Goal: Participate in discussion: Engage in conversation with other users on a specific topic

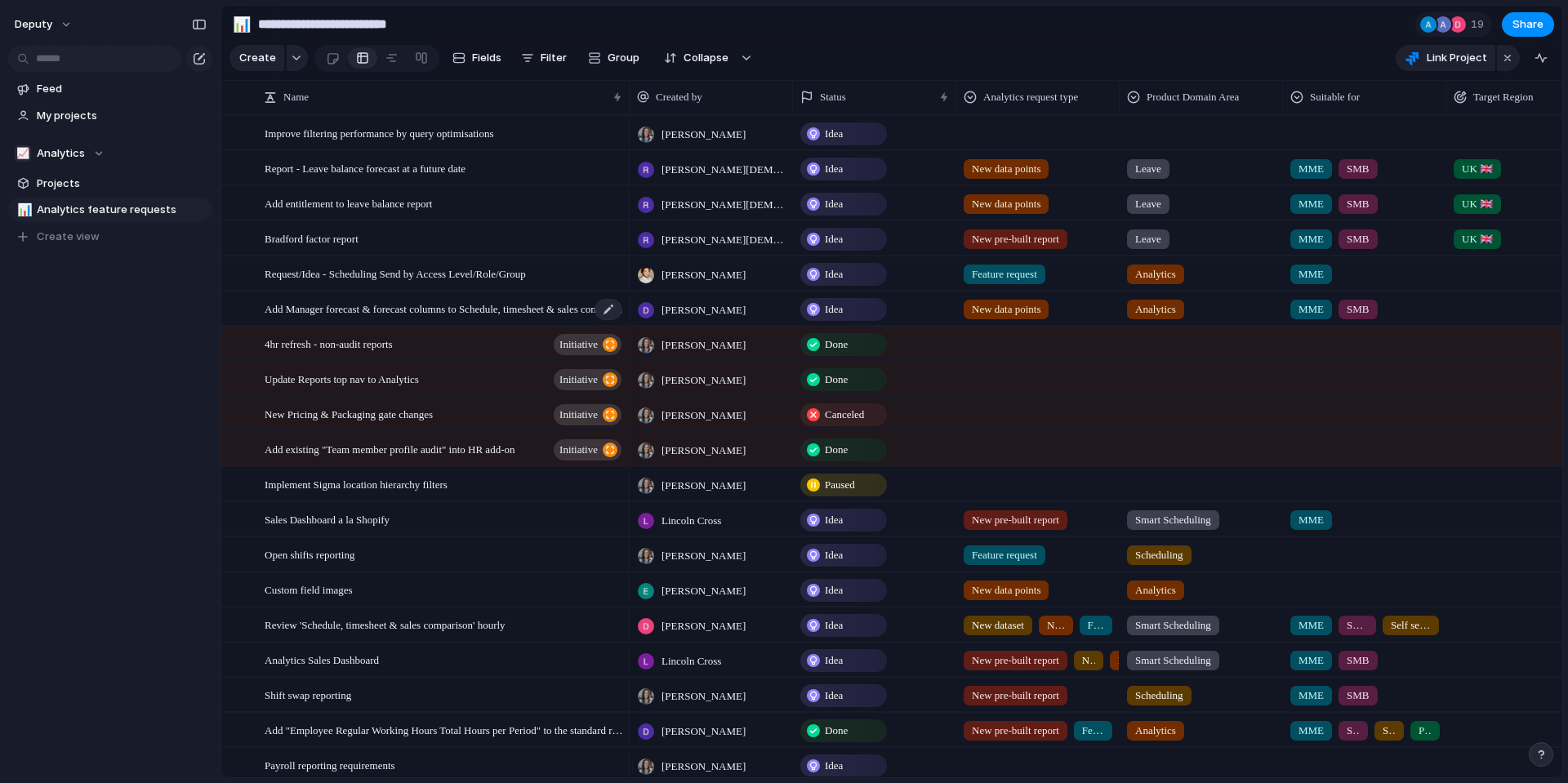
click at [486, 317] on span "Add Manager forecast & forecast columns to Schedule, timesheet & sales comparis…" at bounding box center [444, 308] width 359 height 19
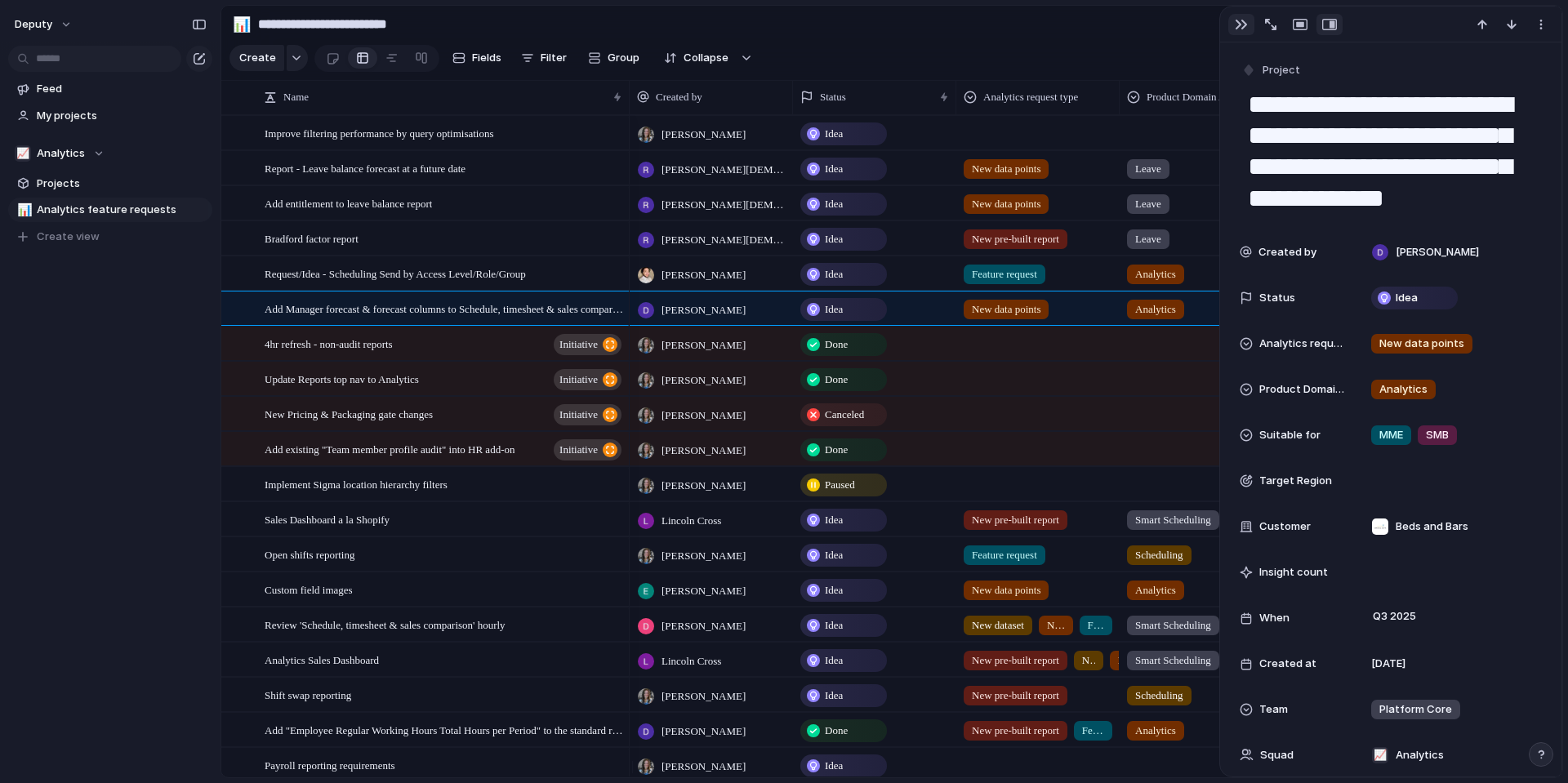
click at [1242, 27] on div "button" at bounding box center [1242, 24] width 13 height 13
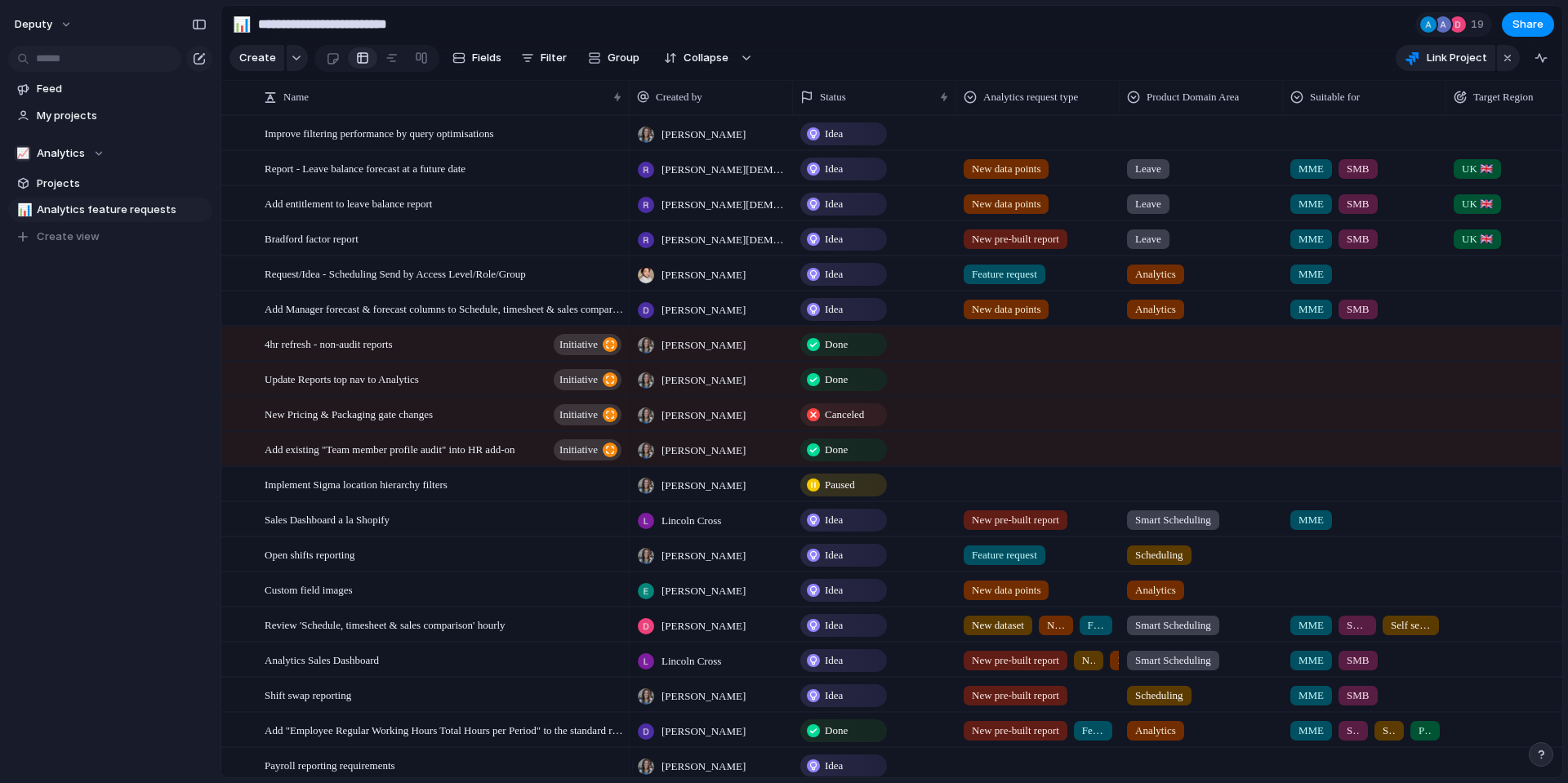
click at [1189, 37] on section "**********" at bounding box center [892, 23] width 1341 height 37
